Goal: Find specific page/section: Find specific page/section

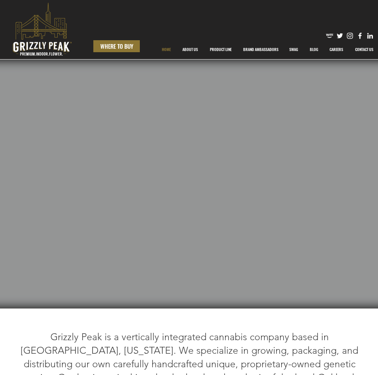
click at [110, 45] on span "WHERE TO BUY" at bounding box center [116, 46] width 33 height 8
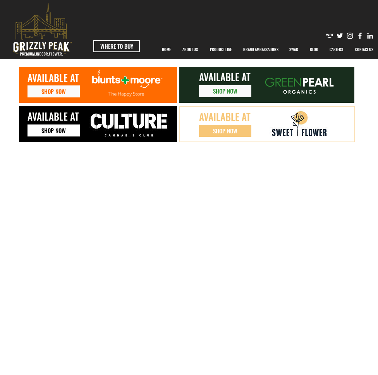
click at [55, 131] on span "SHOP NOW" at bounding box center [53, 131] width 24 height 8
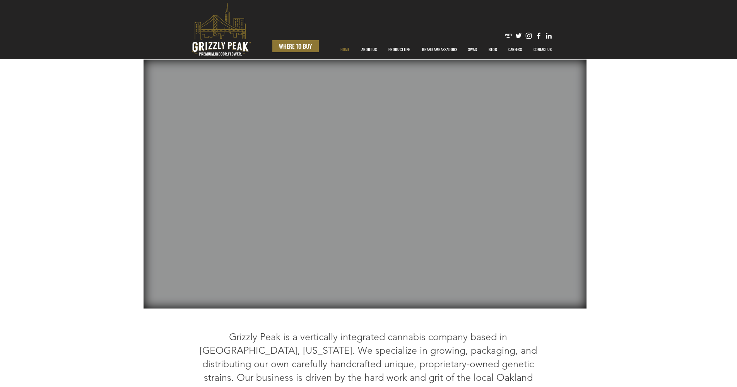
click at [300, 43] on span "WHERE TO BUY" at bounding box center [295, 46] width 33 height 8
